Goal: Transaction & Acquisition: Purchase product/service

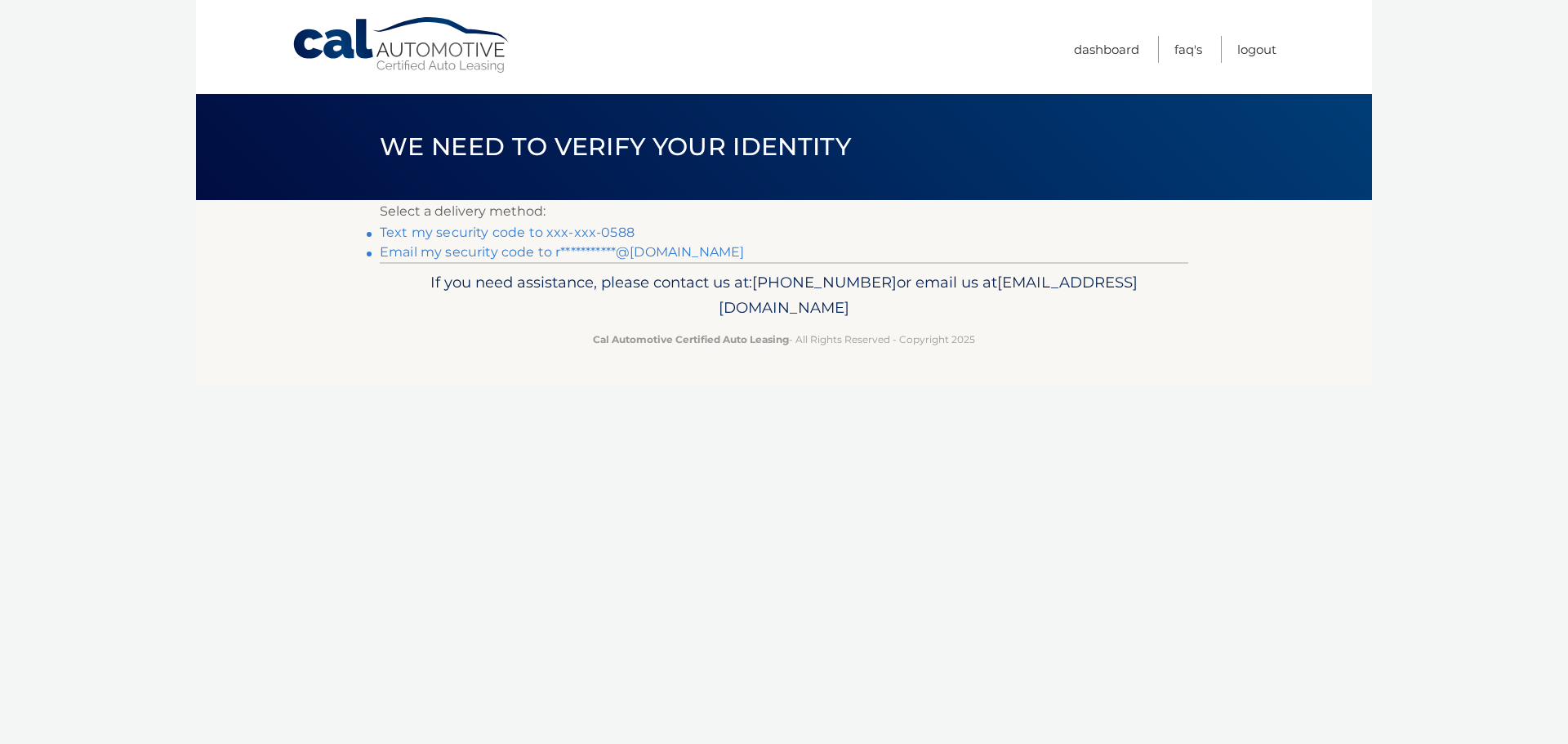
click at [455, 232] on link "Text my security code to xxx-xxx-0588" at bounding box center [507, 232] width 254 height 16
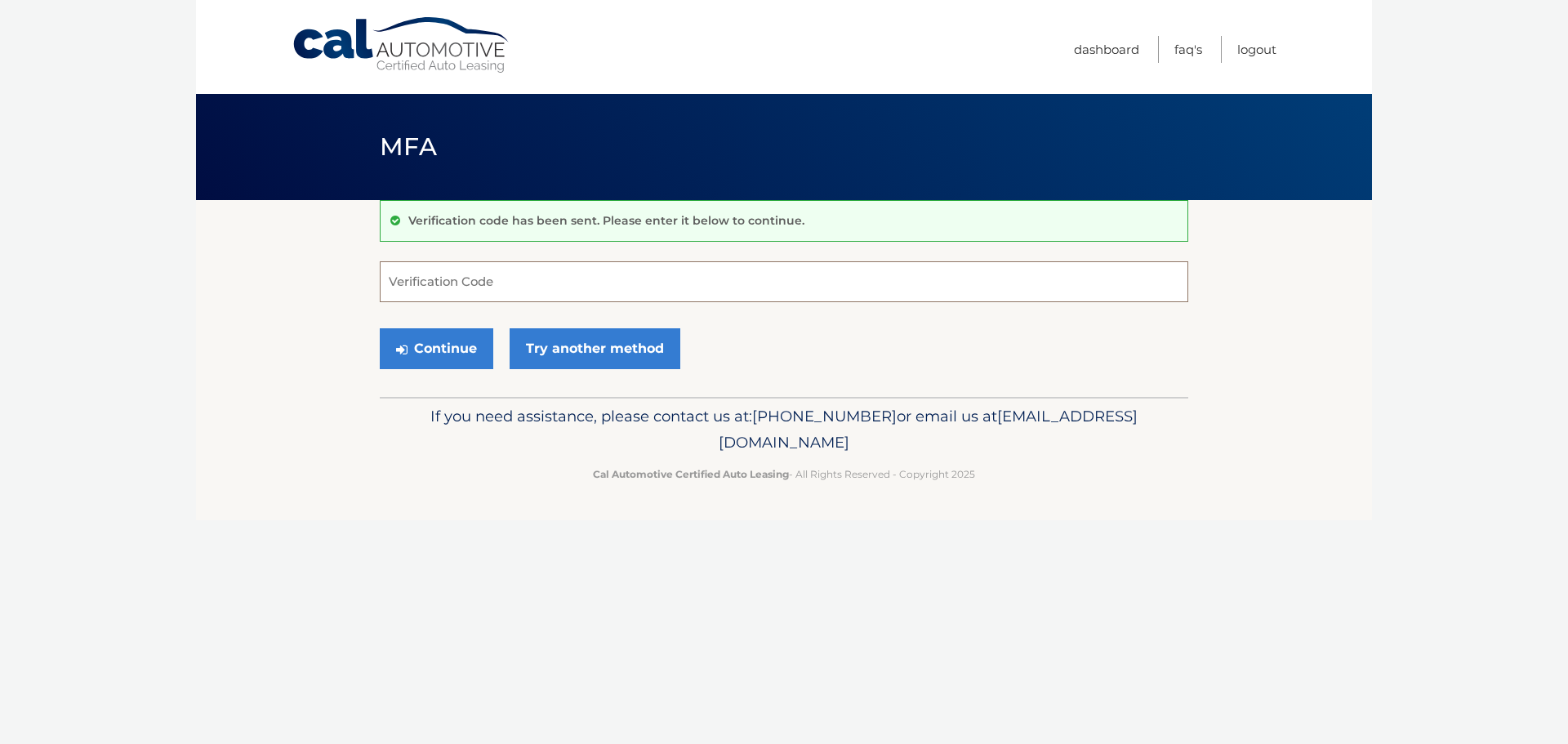
click at [452, 288] on input "Verification Code" at bounding box center [784, 281] width 808 height 41
type input "063676"
click at [430, 339] on button "Continue" at bounding box center [436, 348] width 113 height 41
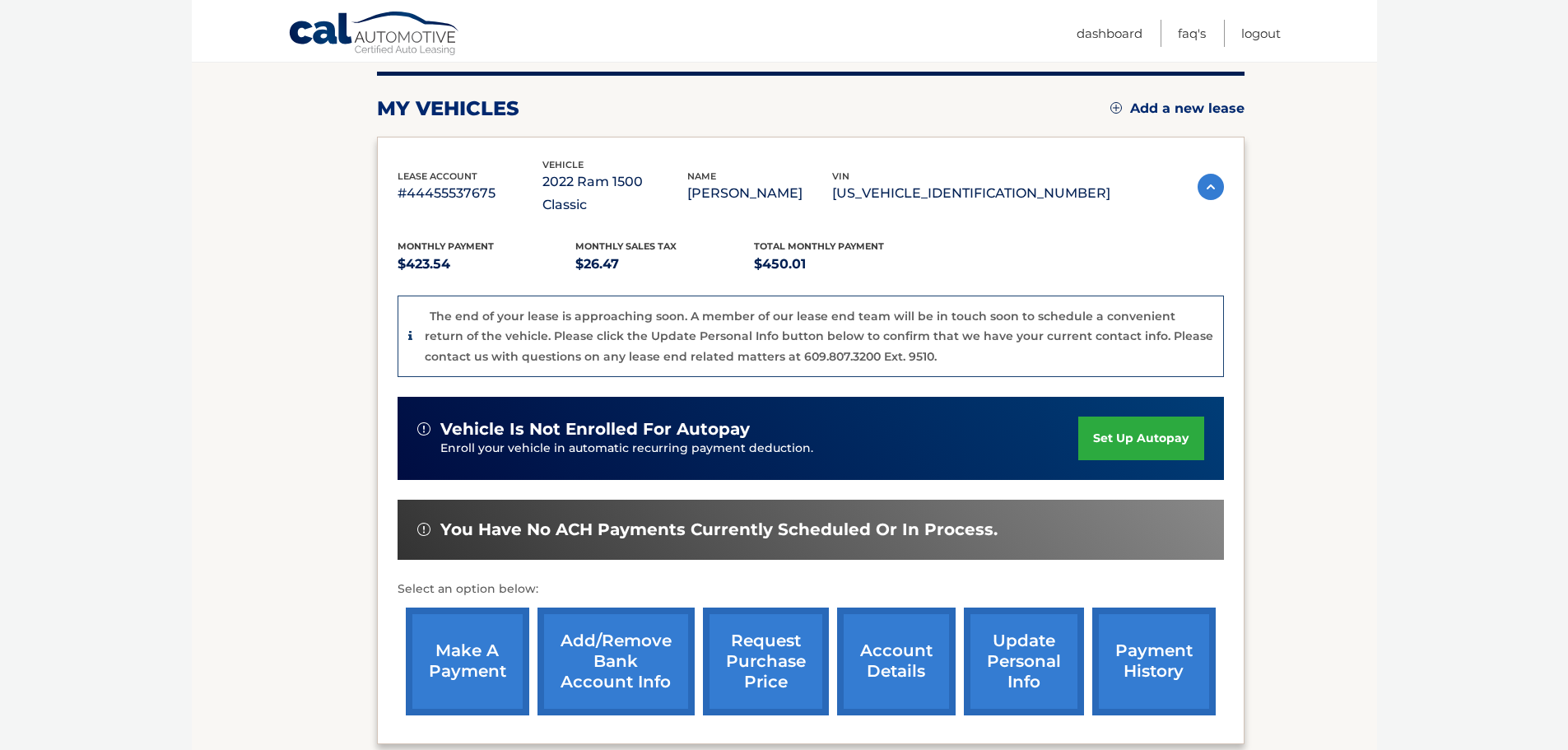
scroll to position [247, 0]
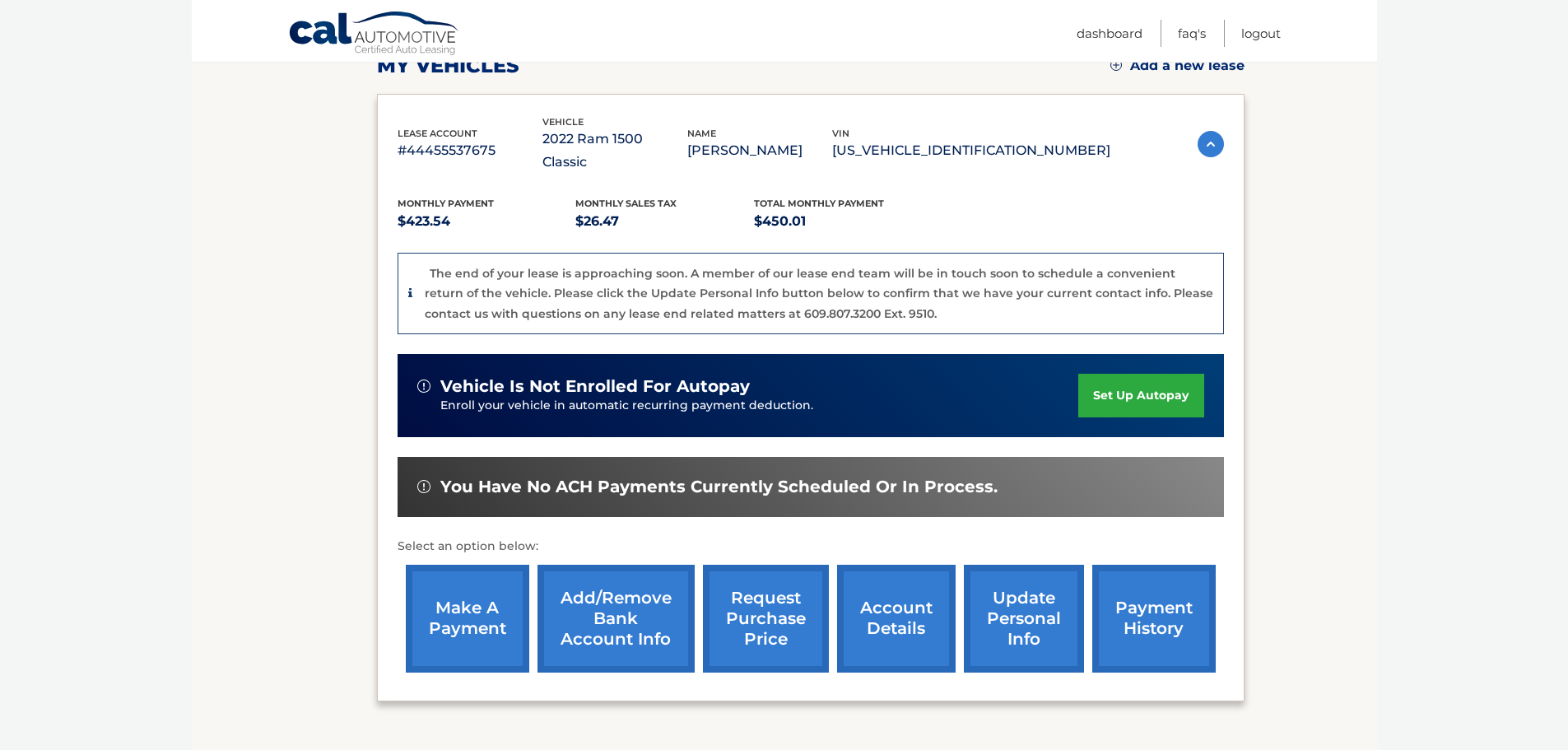
click at [904, 605] on link "account details" at bounding box center [897, 619] width 119 height 108
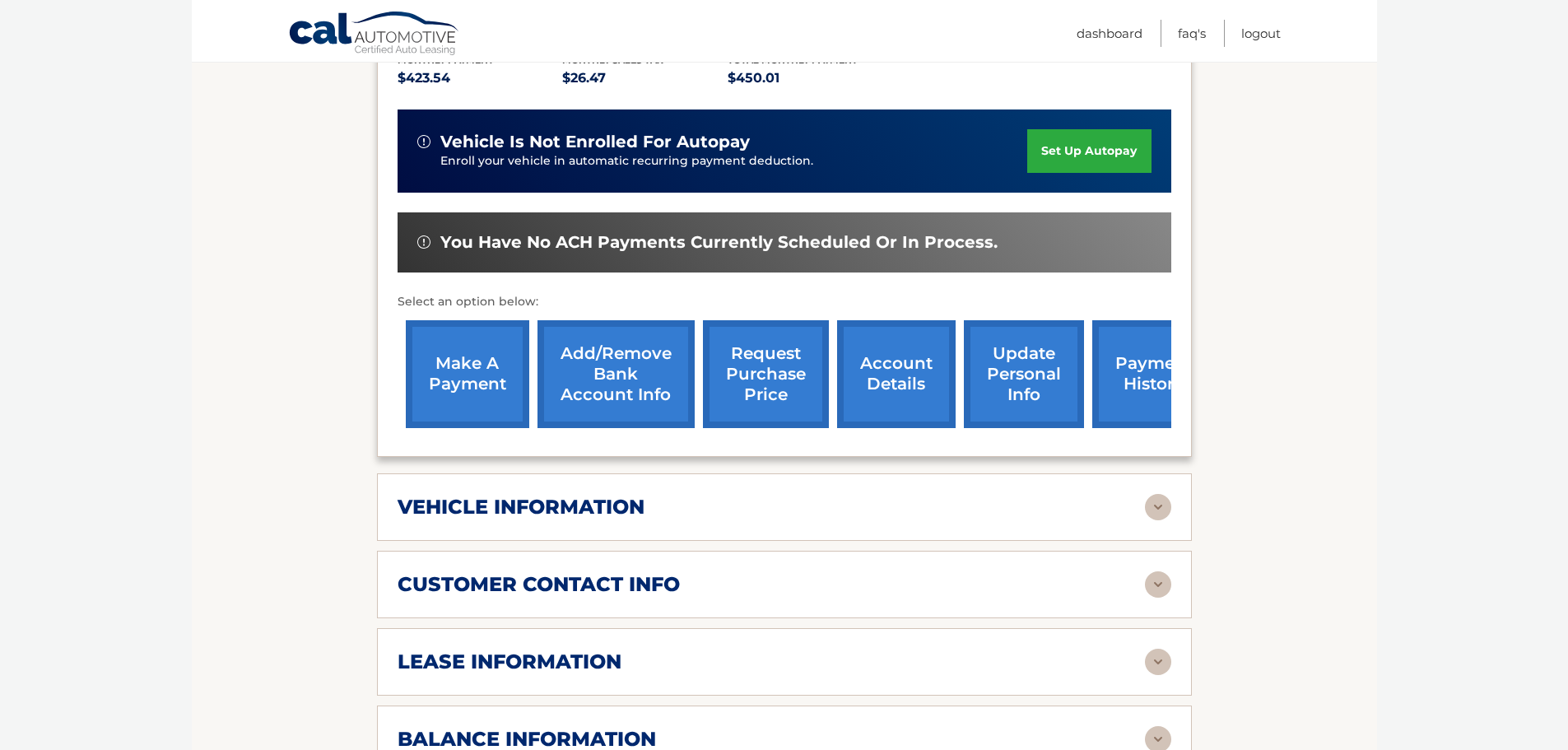
scroll to position [741, 0]
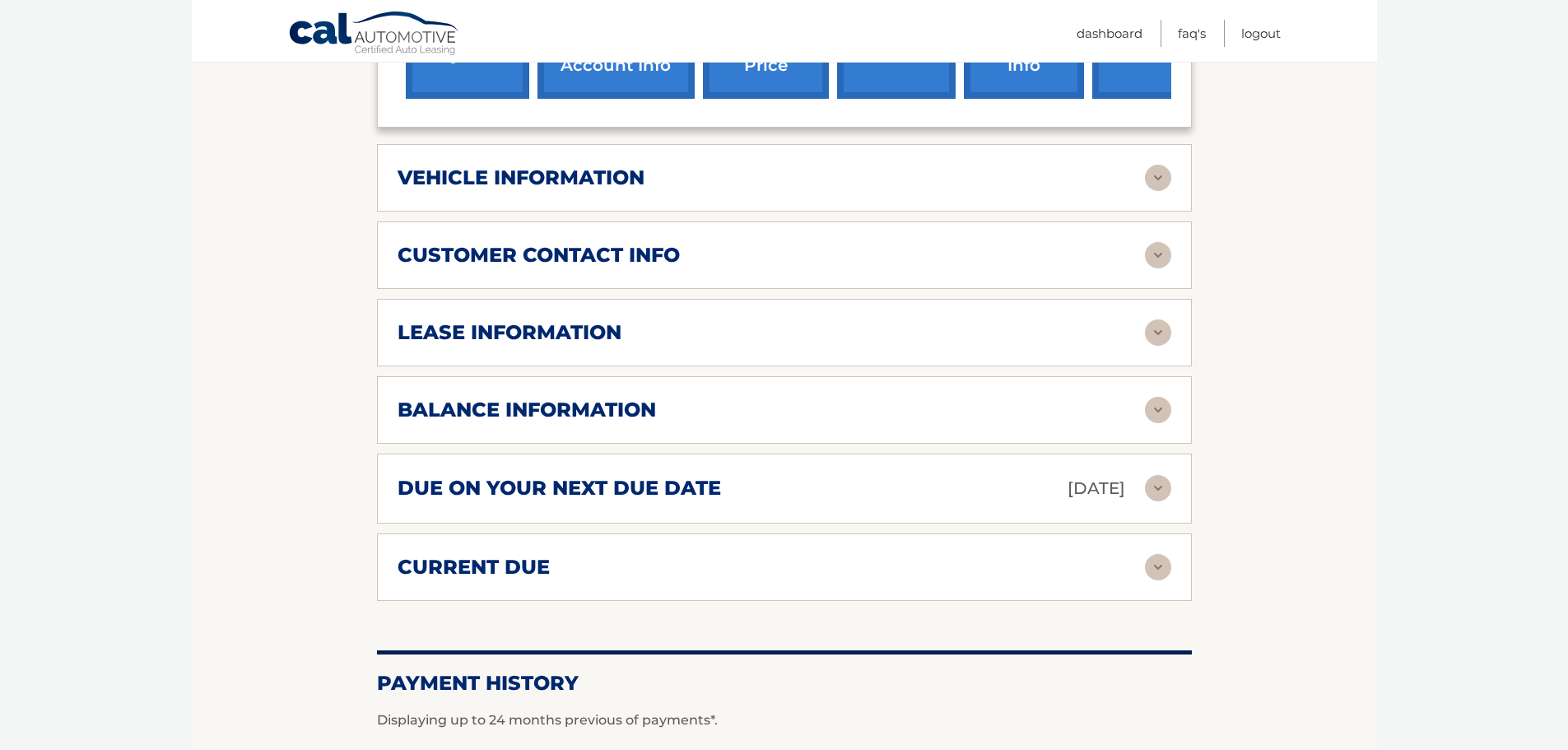
click at [912, 454] on div "due on your next due date Oct 22, 2025 Late Charges $84.85 Miscellaneous Charge…" at bounding box center [784, 488] width 815 height 70
click at [1158, 475] on img at bounding box center [1158, 488] width 26 height 26
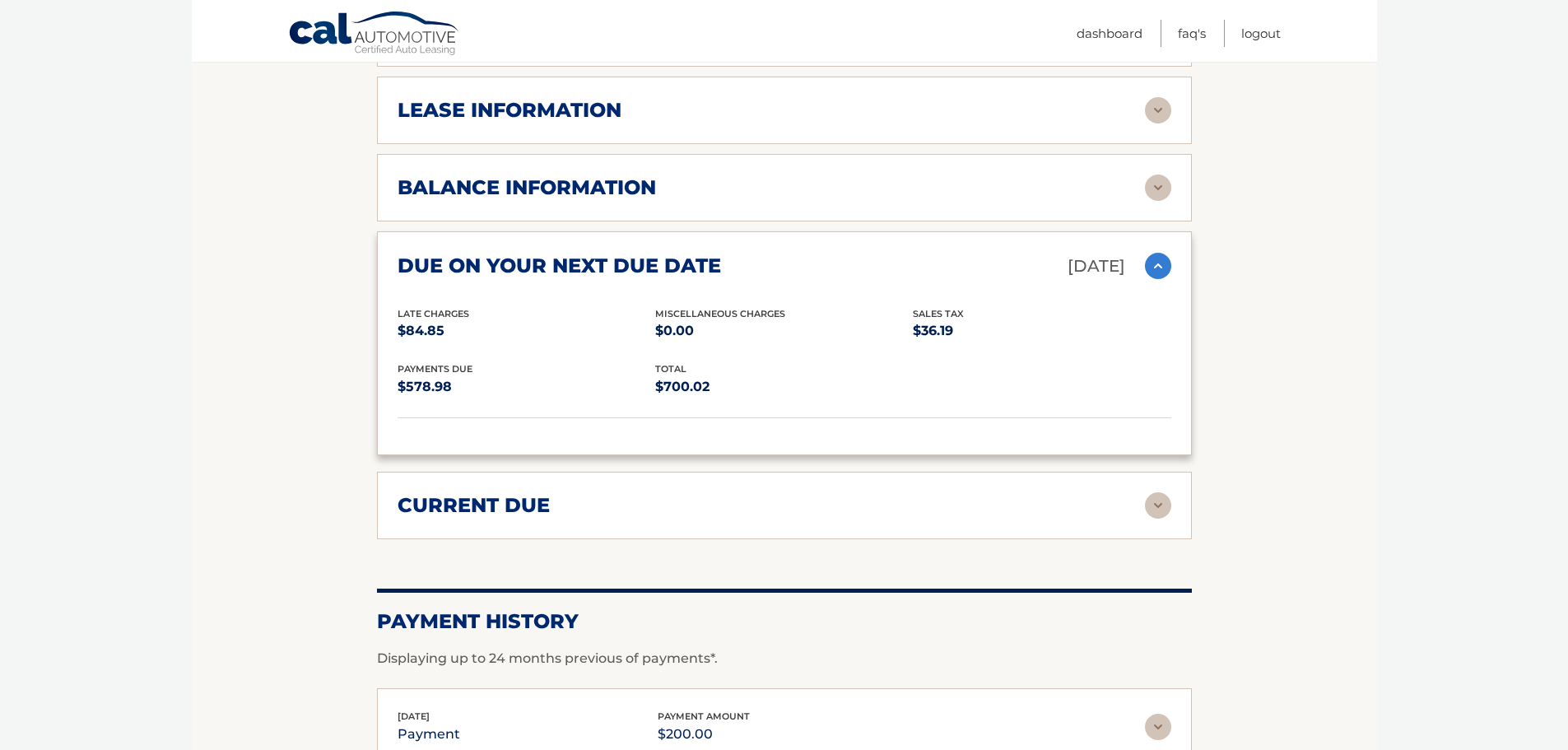
scroll to position [988, 0]
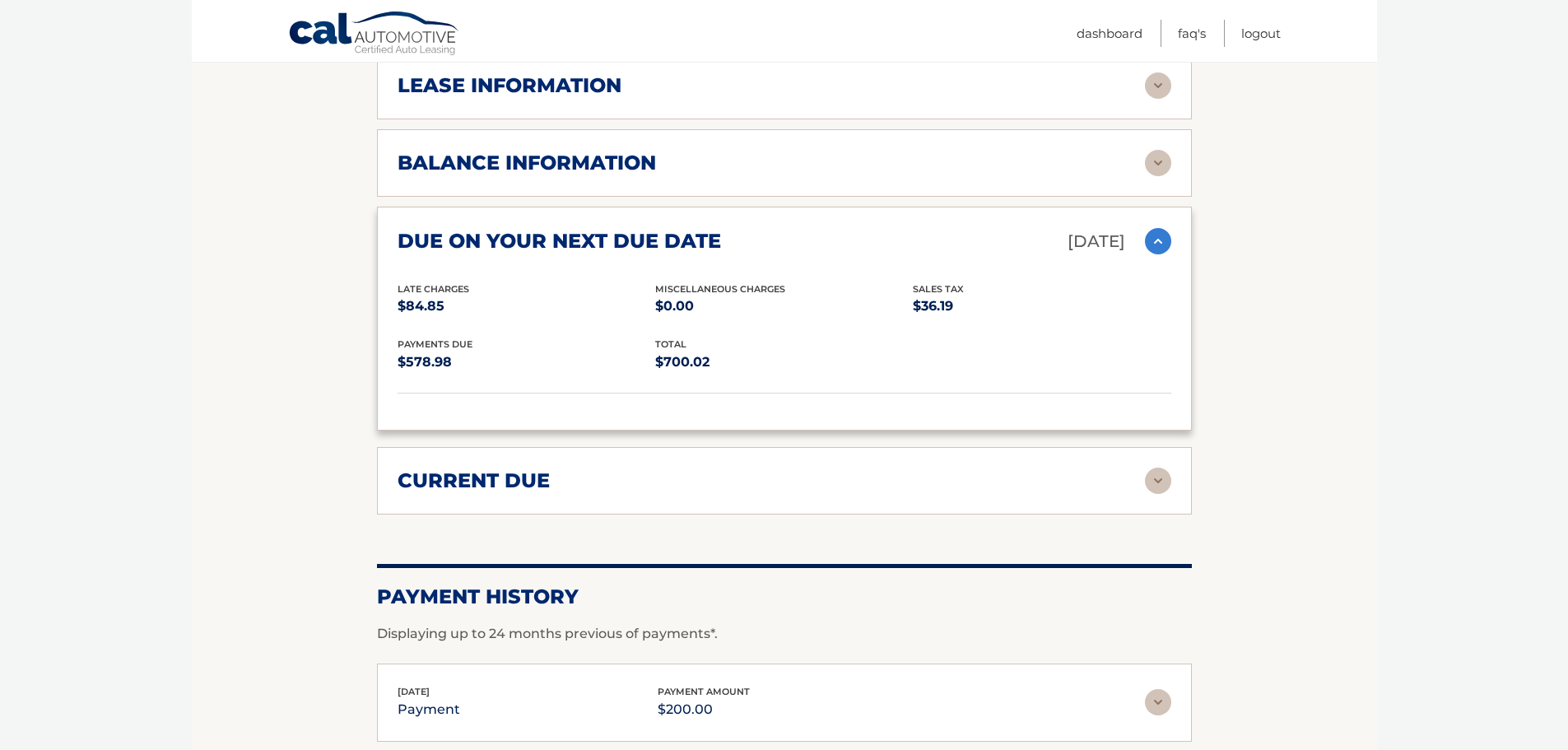
click at [1147, 467] on img at bounding box center [1158, 480] width 26 height 26
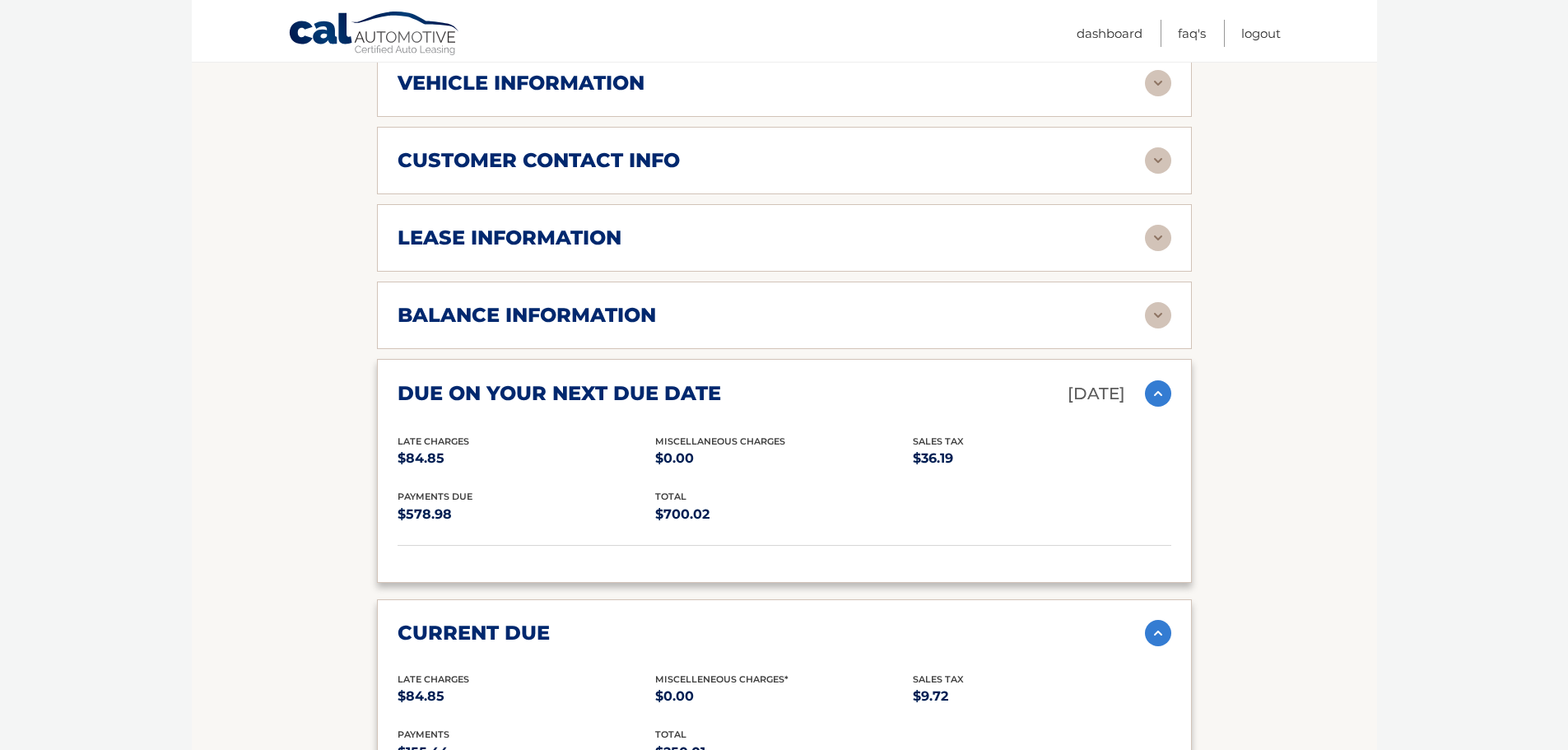
scroll to position [670, 0]
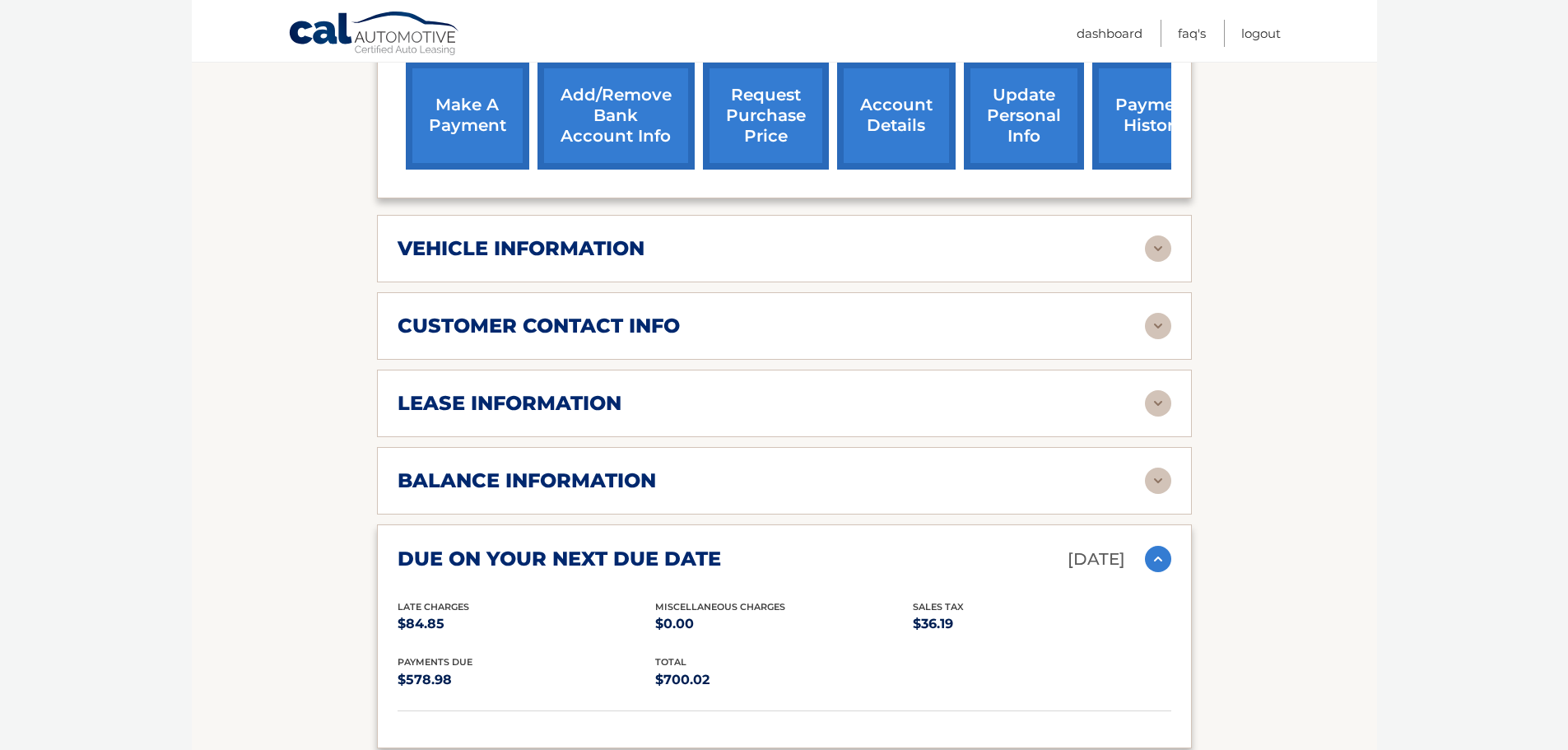
click at [1152, 467] on img at bounding box center [1158, 480] width 26 height 26
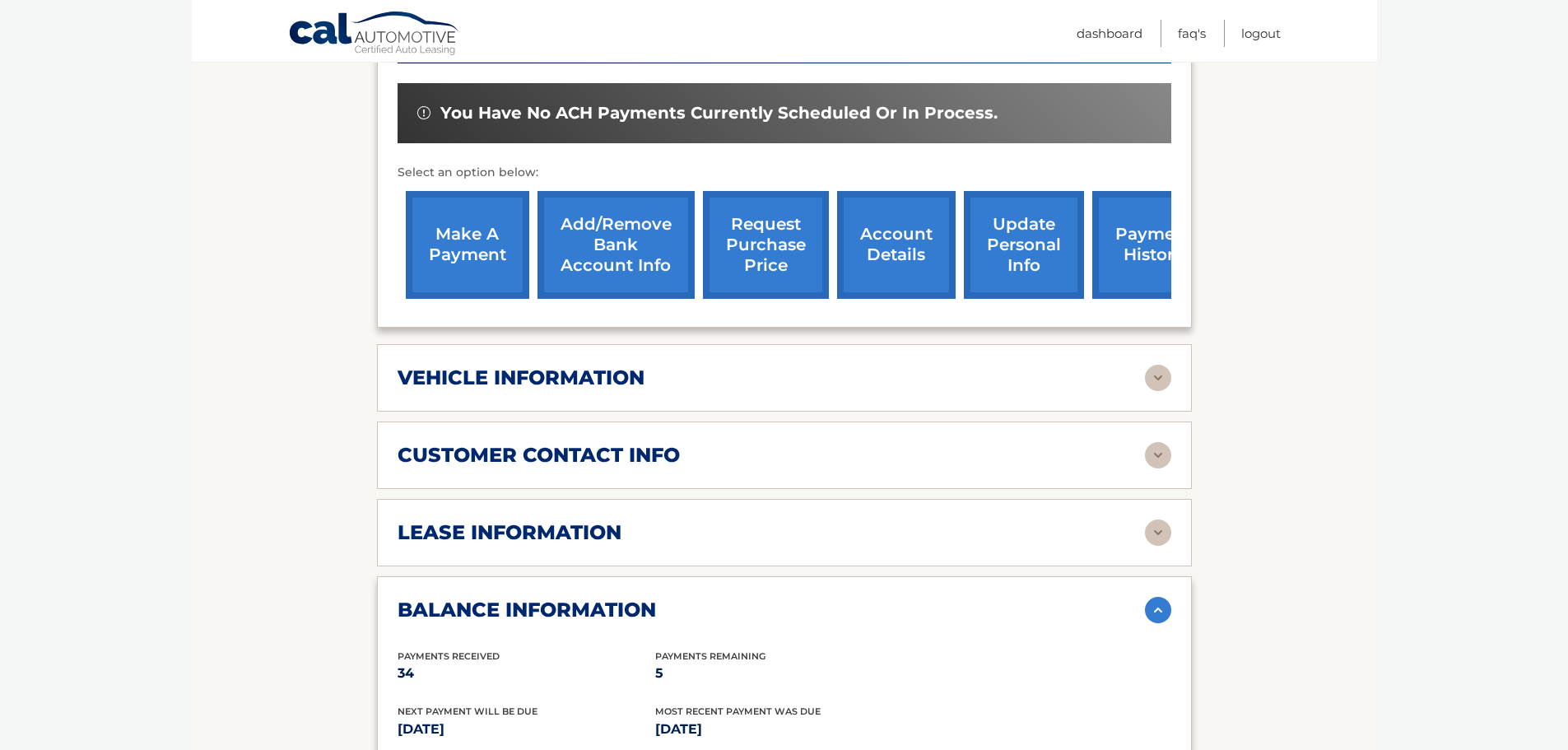
scroll to position [540, 0]
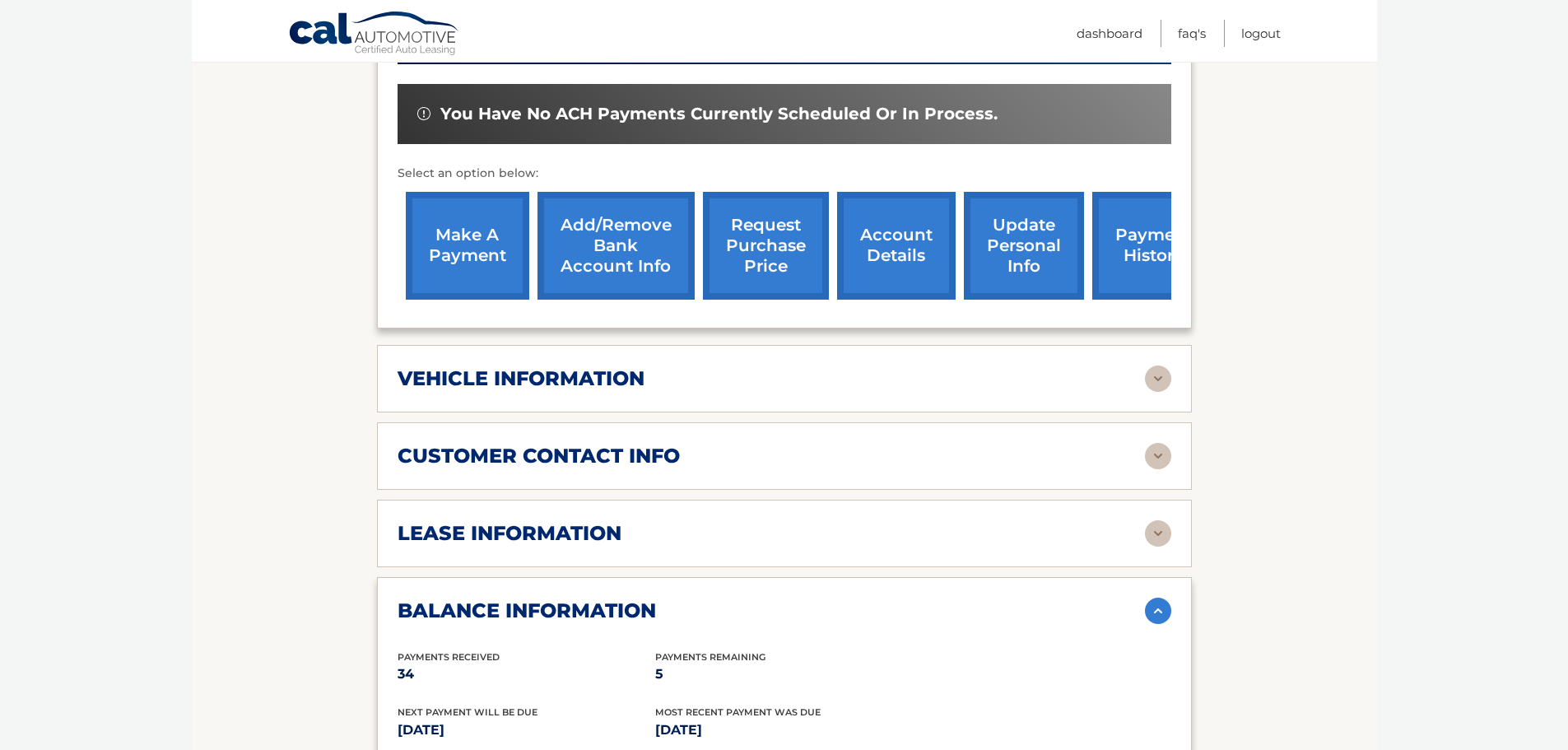
click at [462, 226] on link "make a payment" at bounding box center [468, 245] width 124 height 108
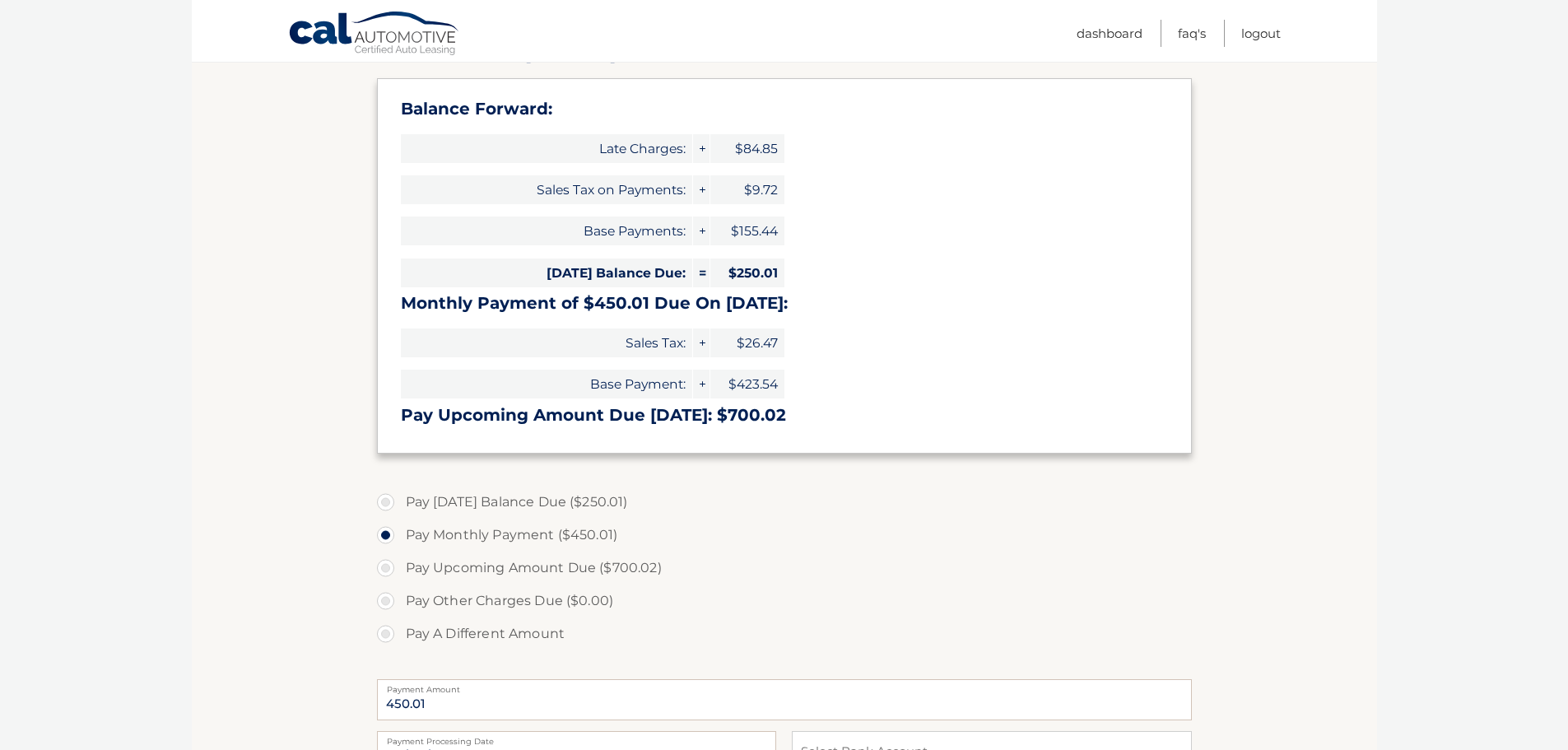
scroll to position [247, 0]
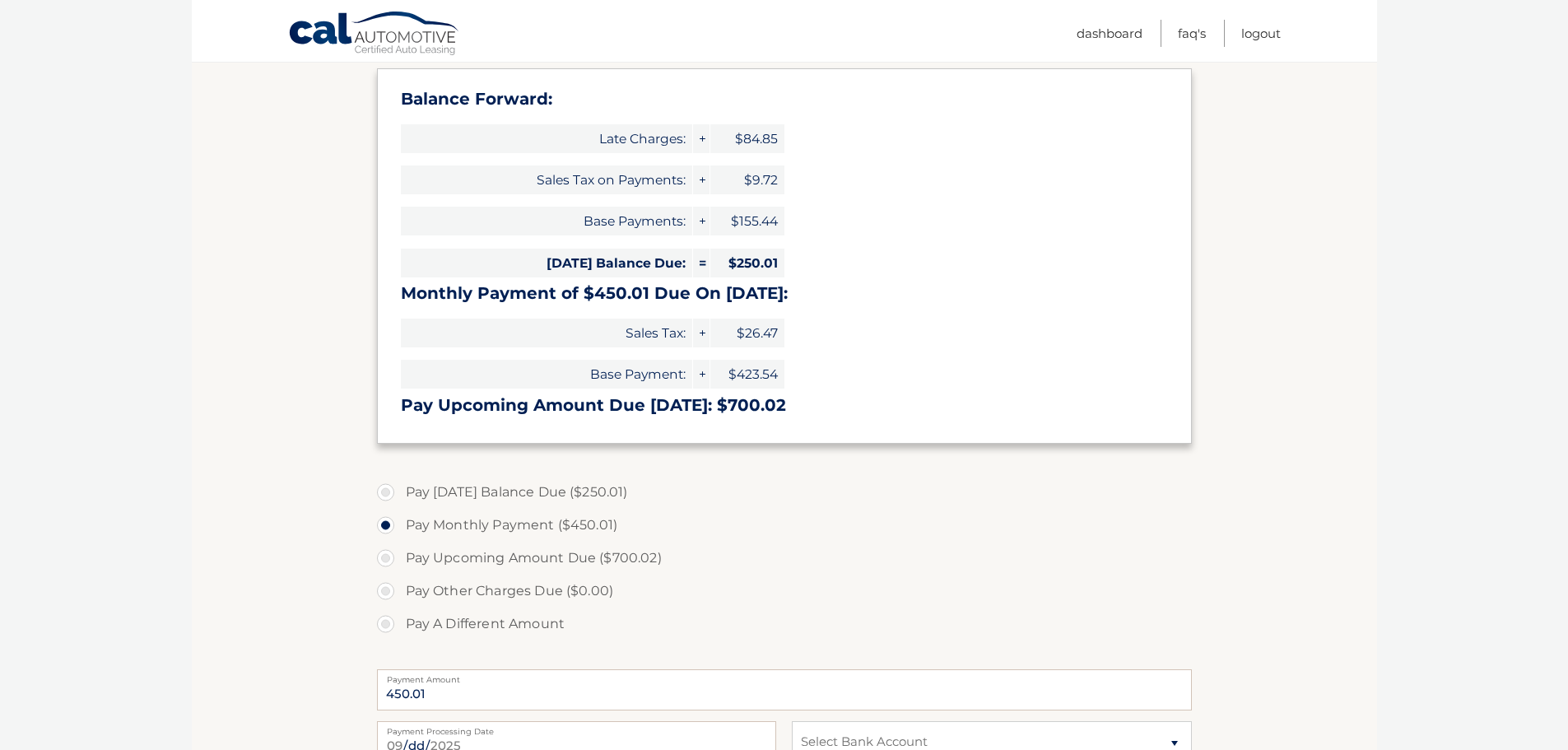
click at [388, 493] on label "Pay Today's Balance Due ($250.01)" at bounding box center [784, 492] width 815 height 33
click at [388, 493] on input "Pay Today's Balance Due ($250.01)" at bounding box center [392, 489] width 17 height 26
radio input "true"
type input "250.01"
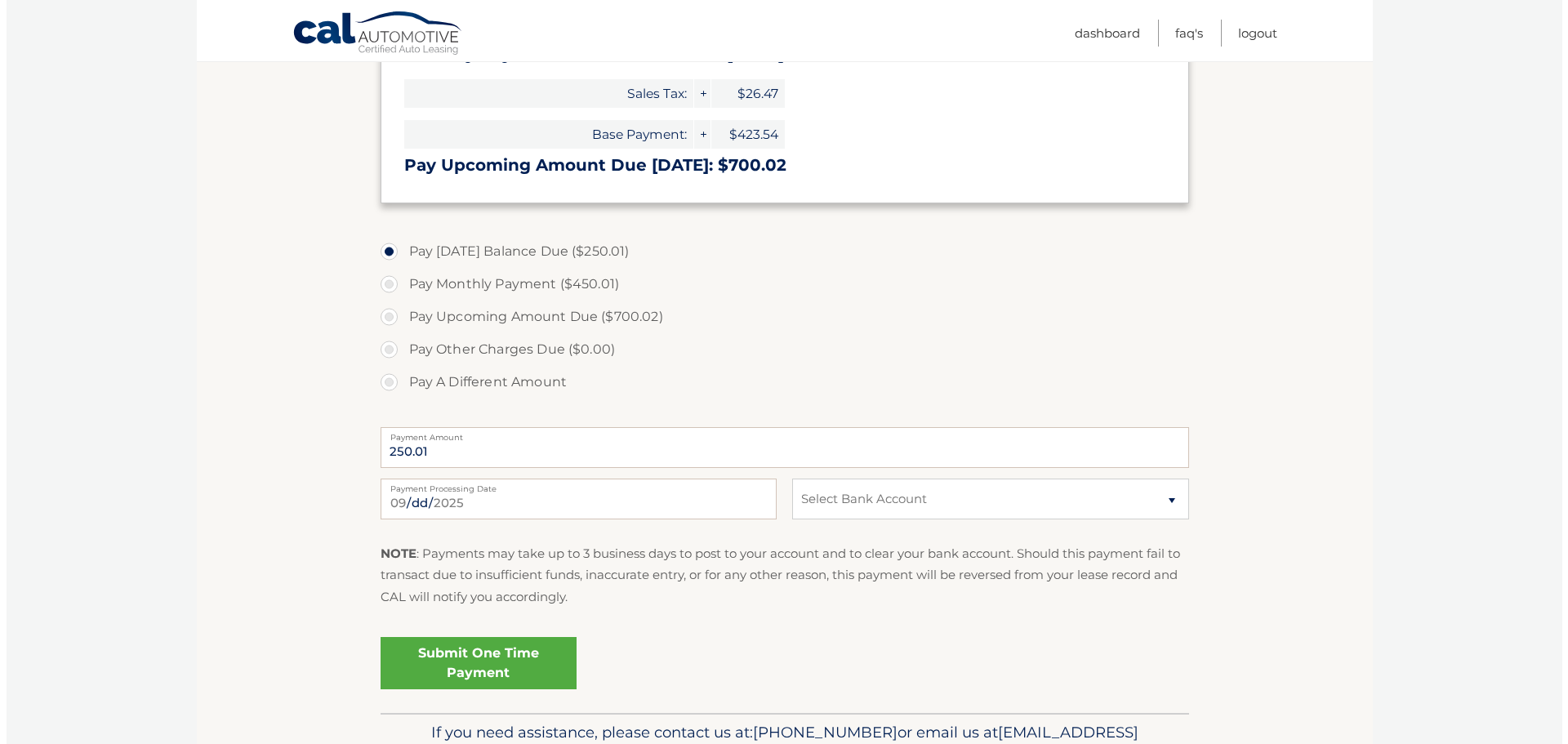
scroll to position [490, 0]
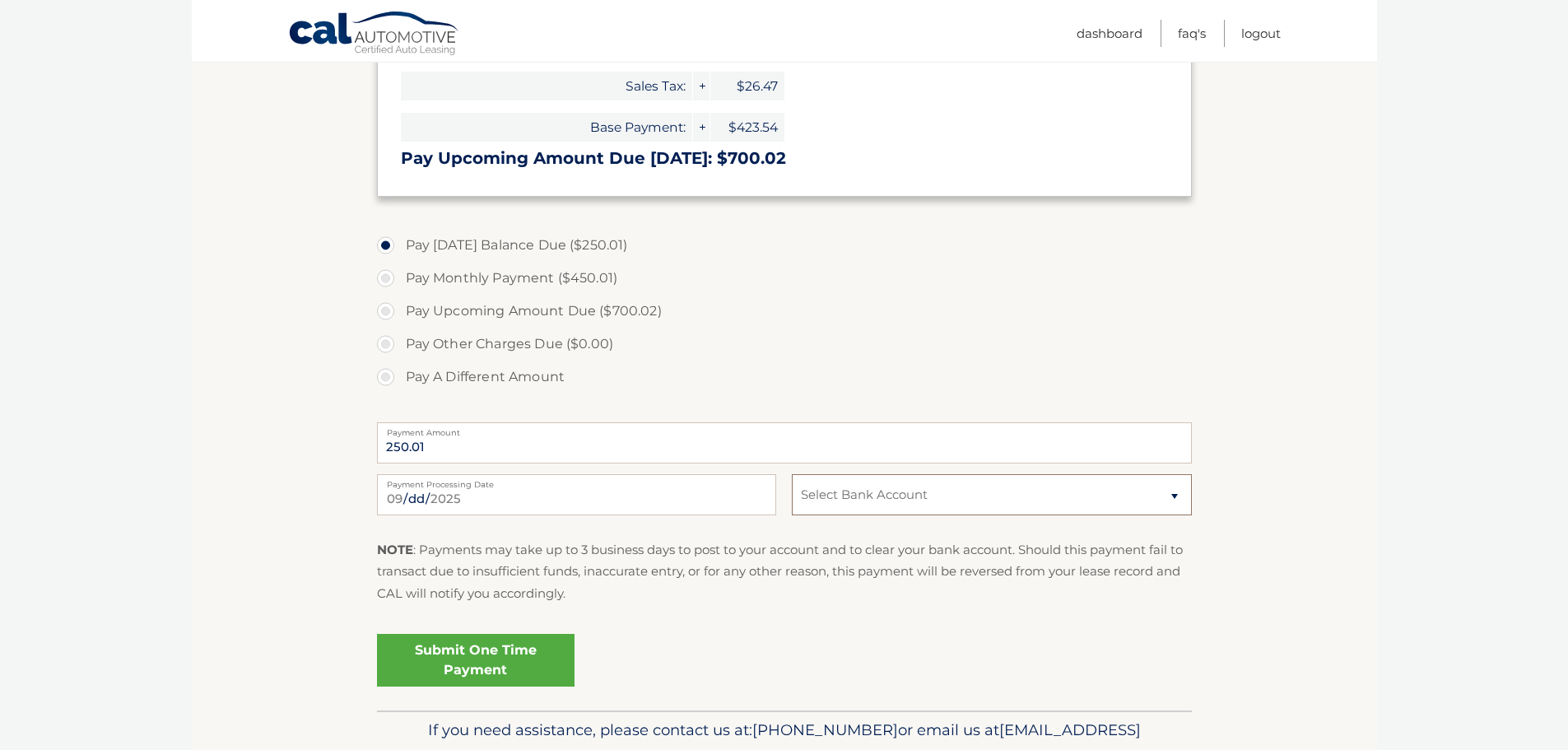
click at [1175, 488] on select "Select Bank Account Checking CROSS RIVER BANK *****3309 Checking KEYBANK NATION…" at bounding box center [992, 494] width 400 height 41
select select "ZTdjMjAzNDItOTZjZC00MDgwLThjZjUtZGI0YjczYjFjZjFj"
click at [792, 474] on select "Select Bank Account Checking CROSS RIVER BANK *****3309 Checking KEYBANK NATION…" at bounding box center [992, 494] width 400 height 41
click at [465, 659] on link "Submit One Time Payment" at bounding box center [476, 660] width 198 height 53
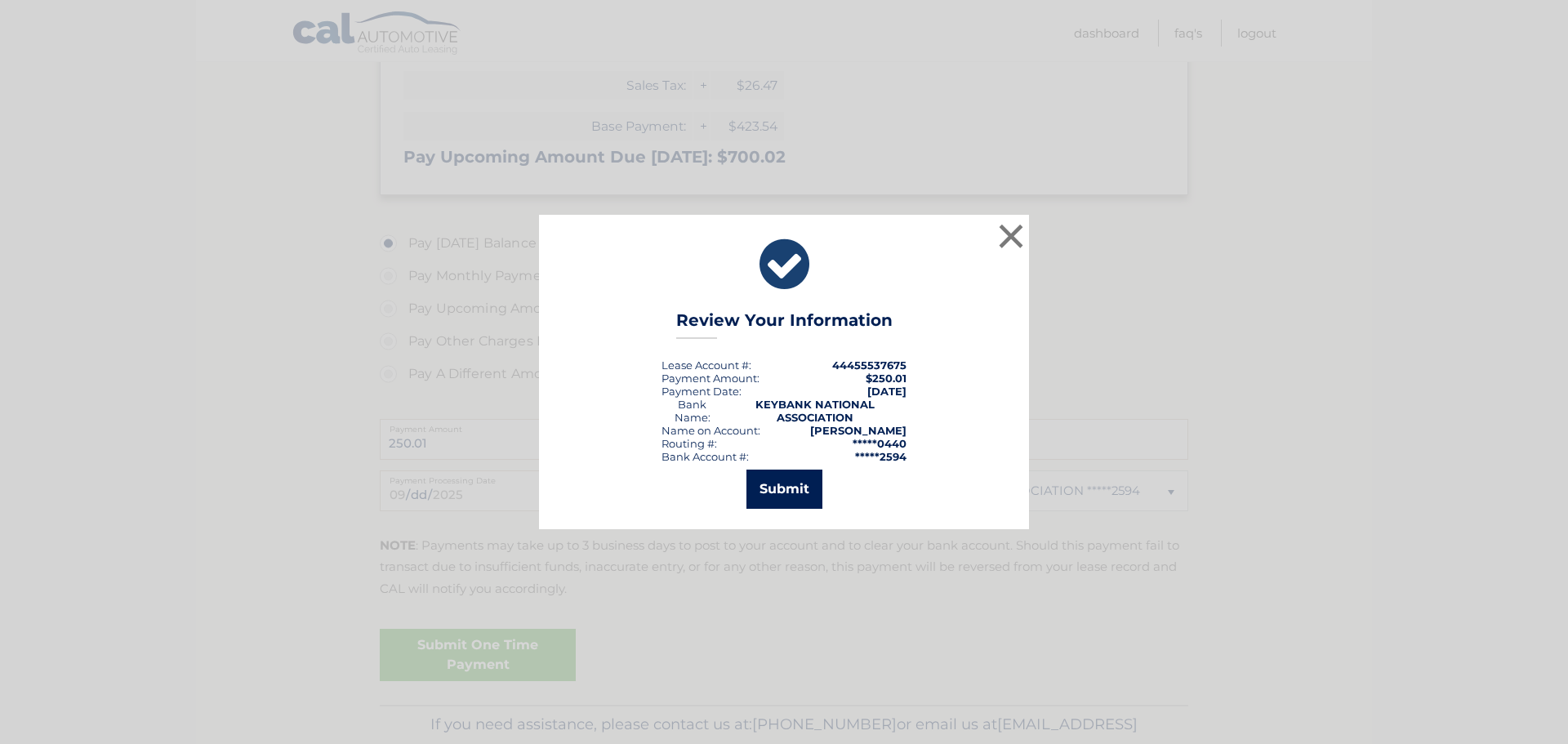
click at [791, 490] on button "Submit" at bounding box center [784, 489] width 76 height 40
